Goal: Transaction & Acquisition: Purchase product/service

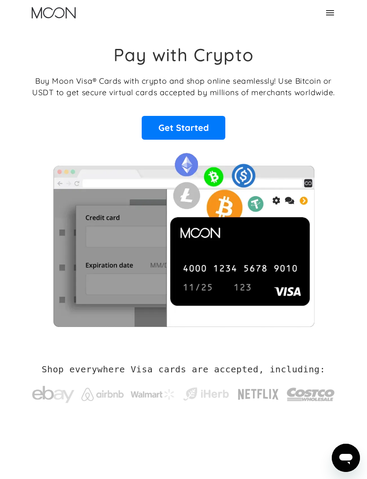
click at [157, 125] on link "Get Started" at bounding box center [184, 128] width 84 height 24
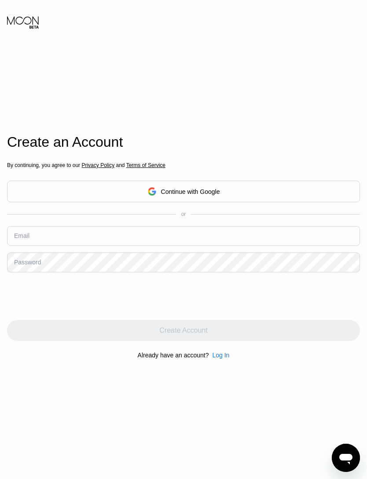
click at [41, 202] on div "Continue with Google" at bounding box center [183, 192] width 353 height 22
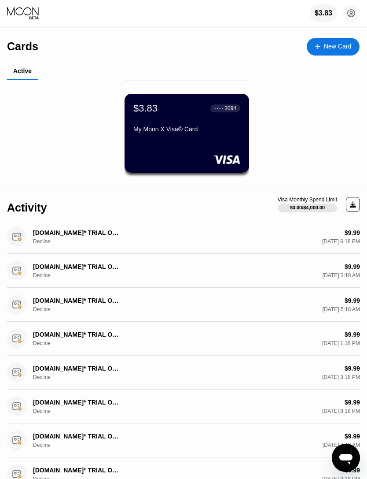
click at [289, 244] on div "$9.99 Aug 17, 2025 6:18 PM" at bounding box center [265, 236] width 190 height 15
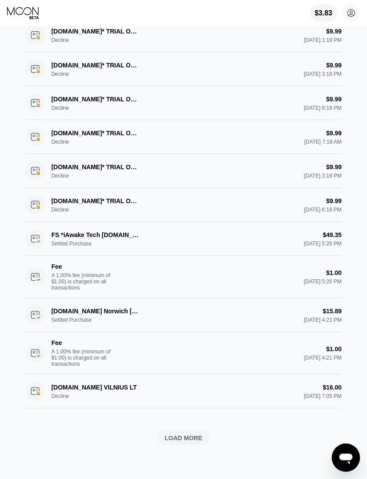
scroll to position [343, 0]
click at [180, 441] on div "LOAD MORE" at bounding box center [184, 437] width 38 height 8
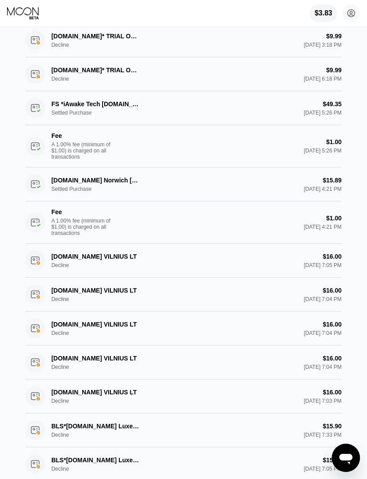
scroll to position [0, 0]
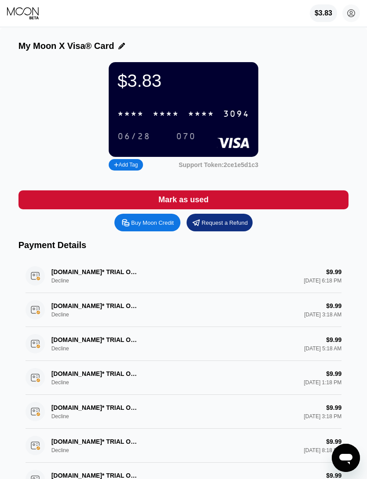
click at [358, 14] on circle at bounding box center [352, 13] width 18 height 18
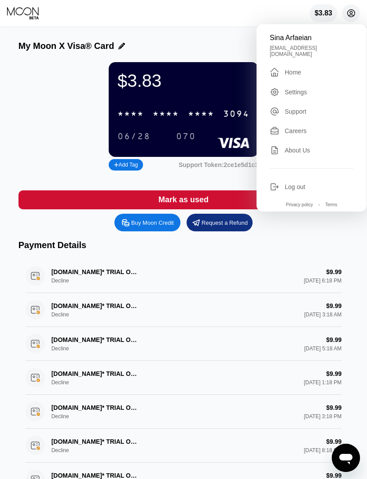
click at [299, 89] on div "Settings" at bounding box center [296, 92] width 22 height 7
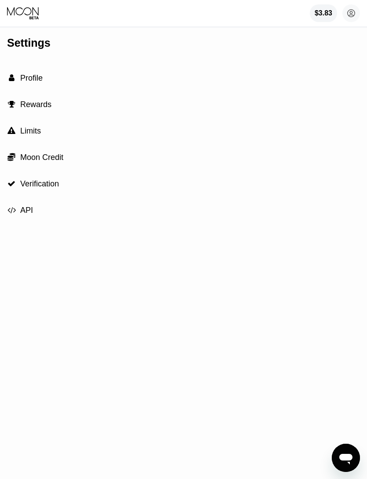
click at [21, 159] on span "Moon Credit" at bounding box center [41, 157] width 43 height 9
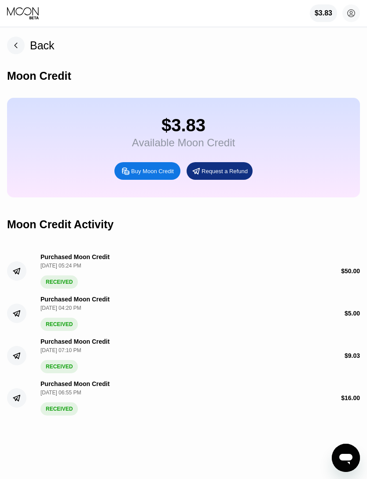
click at [350, 13] on circle at bounding box center [352, 13] width 18 height 18
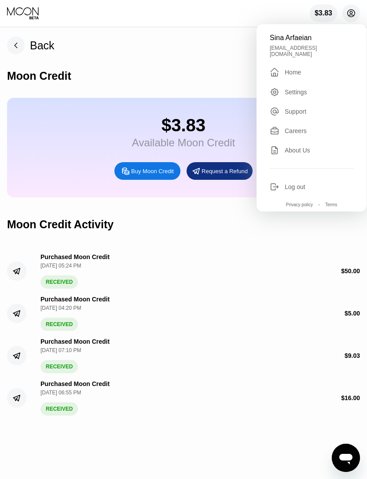
click at [300, 89] on div "Settings" at bounding box center [296, 92] width 22 height 7
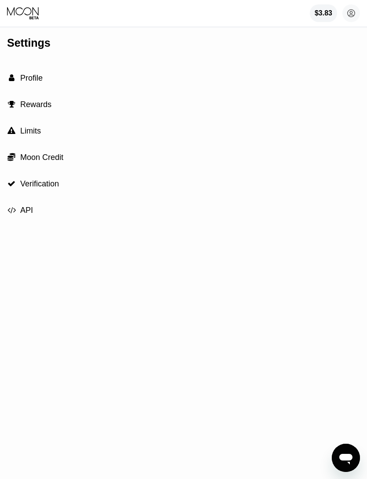
click at [353, 16] on circle at bounding box center [352, 13] width 18 height 18
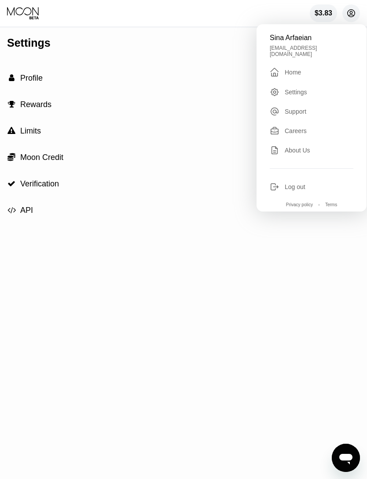
click at [15, 154] on div "" at bounding box center [11, 156] width 9 height 9
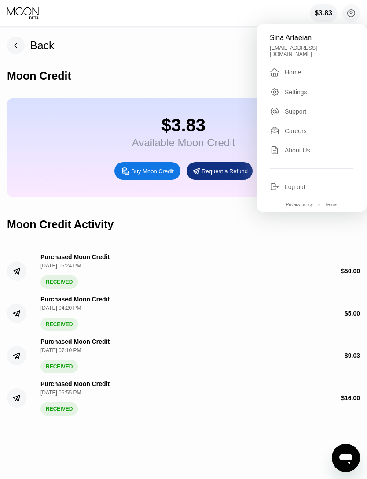
click at [254, 280] on div "Purchased Moon Credit Jul 27, 2025, 05:24 PM RECEIVED $ 50.00" at bounding box center [183, 267] width 353 height 42
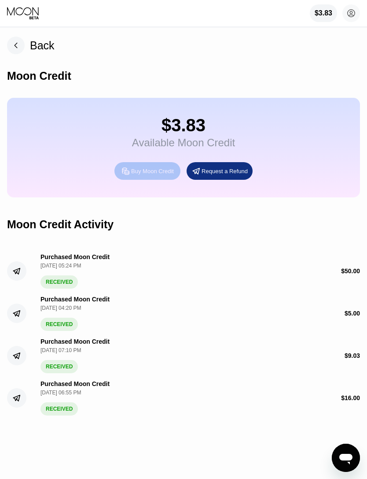
click at [166, 168] on div "Buy Moon Credit" at bounding box center [147, 171] width 66 height 18
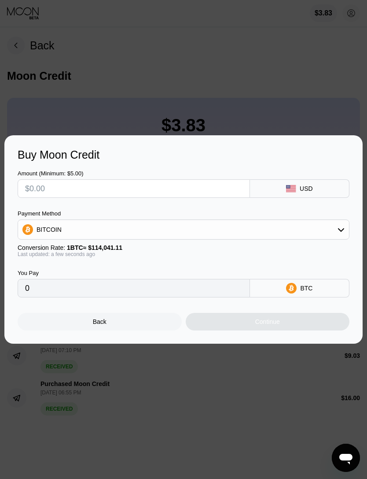
click at [28, 188] on input "text" at bounding box center [134, 189] width 218 height 18
click at [157, 181] on input "text" at bounding box center [134, 189] width 218 height 18
type input "$3"
type input "0.00002631"
type input "$30"
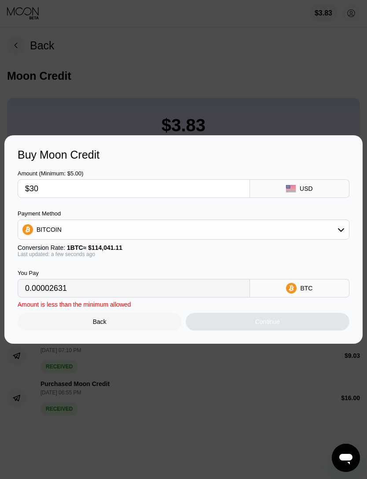
type input "0.00026307"
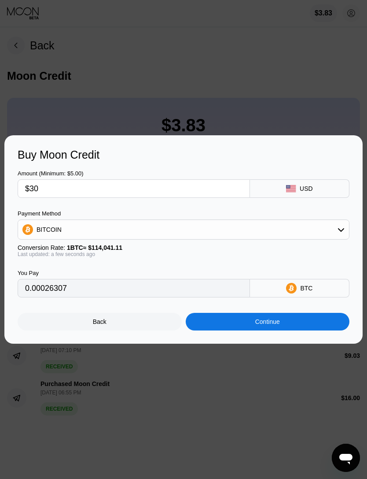
type input "$30"
click at [337, 231] on div "BITCOIN" at bounding box center [183, 230] width 331 height 18
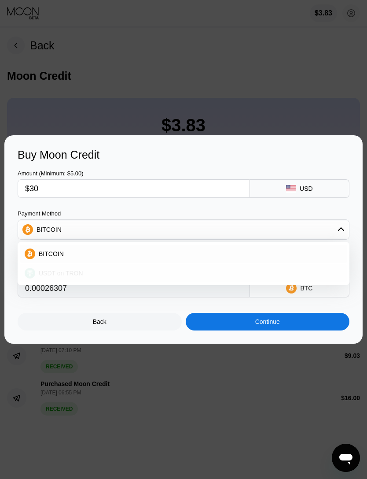
click at [217, 267] on div "USDT on TRON" at bounding box center [183, 273] width 327 height 18
type input "30.30"
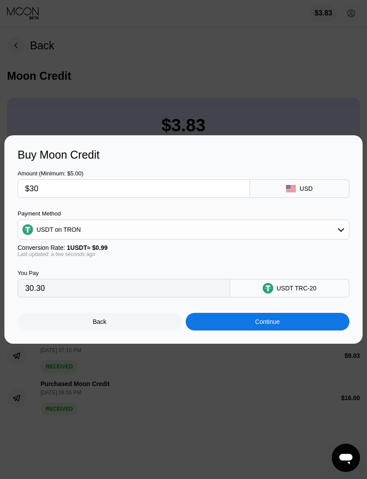
click at [313, 325] on div "Continue" at bounding box center [268, 322] width 164 height 18
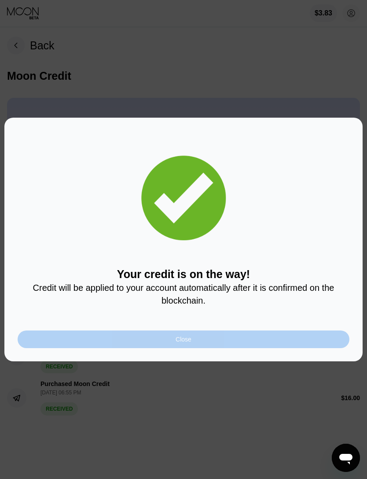
click at [321, 339] on div "Close" at bounding box center [184, 339] width 332 height 18
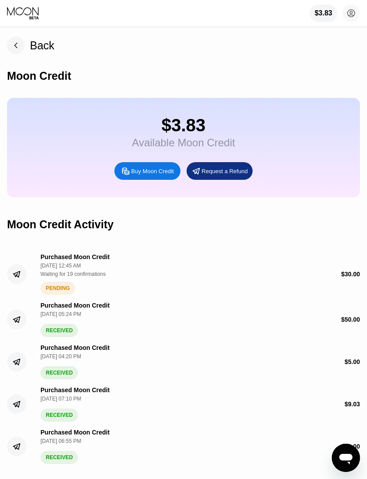
click at [352, 9] on circle at bounding box center [352, 13] width 18 height 18
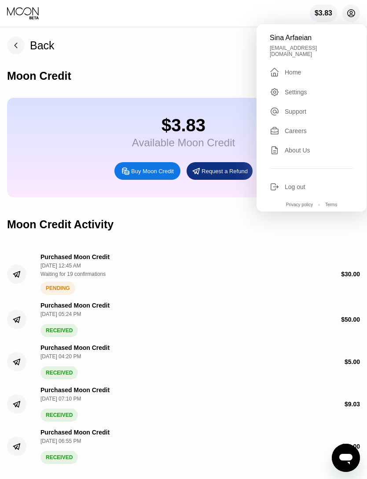
click at [299, 71] on div "Home" at bounding box center [293, 72] width 16 height 7
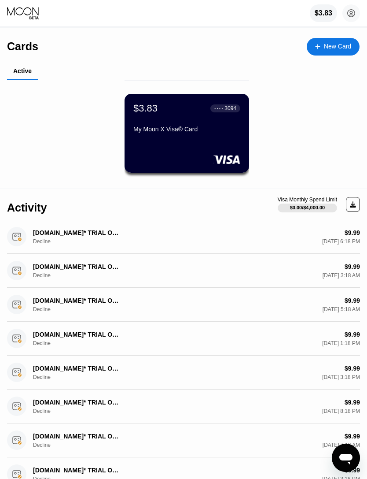
click at [221, 132] on div "My Moon X Visa® Card" at bounding box center [186, 129] width 107 height 7
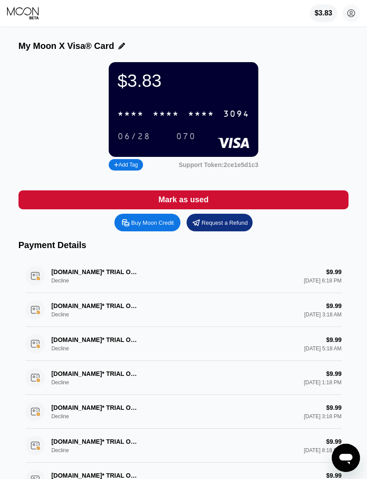
click at [222, 117] on div "* * * * * * * * * * * * 3094" at bounding box center [183, 114] width 143 height 18
